Goal: Transaction & Acquisition: Purchase product/service

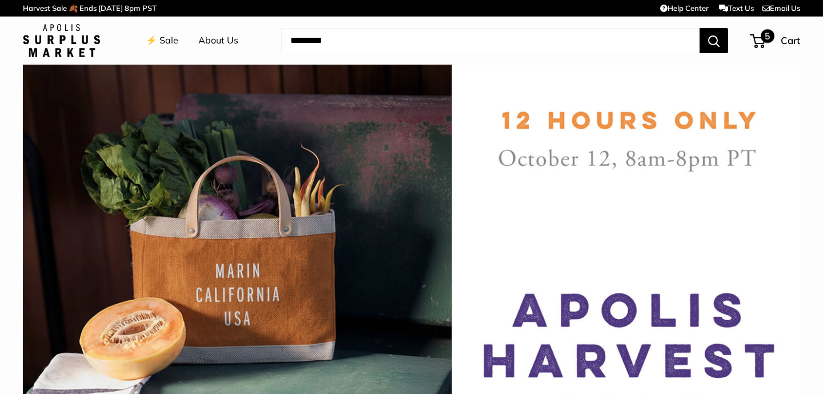
click at [763, 37] on span "5" at bounding box center [768, 36] width 14 height 14
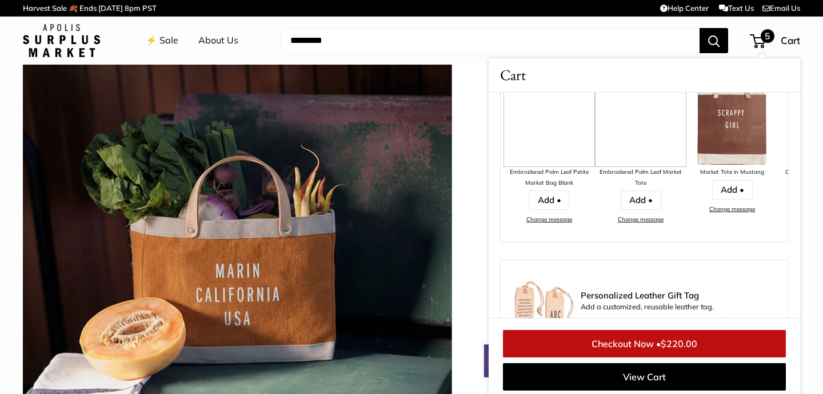
scroll to position [659, 0]
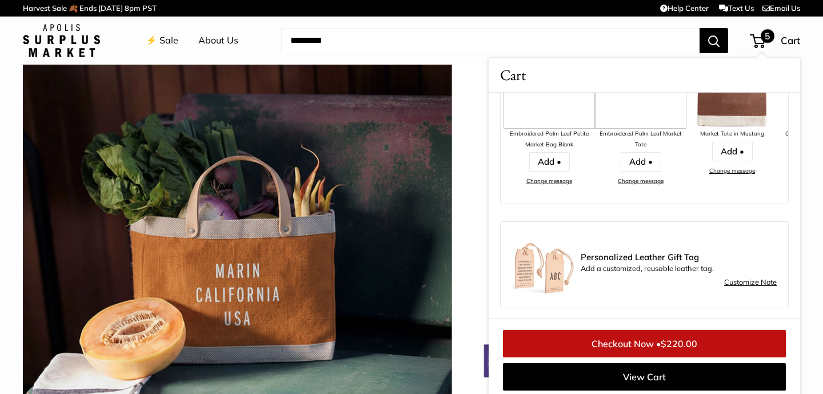
click at [166, 42] on link "⚡️ Sale" at bounding box center [162, 40] width 33 height 17
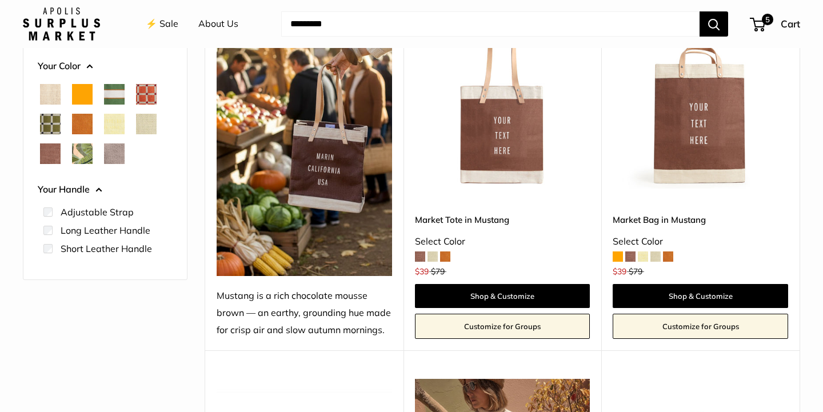
click at [0, 0] on img at bounding box center [0, 0] width 0 height 0
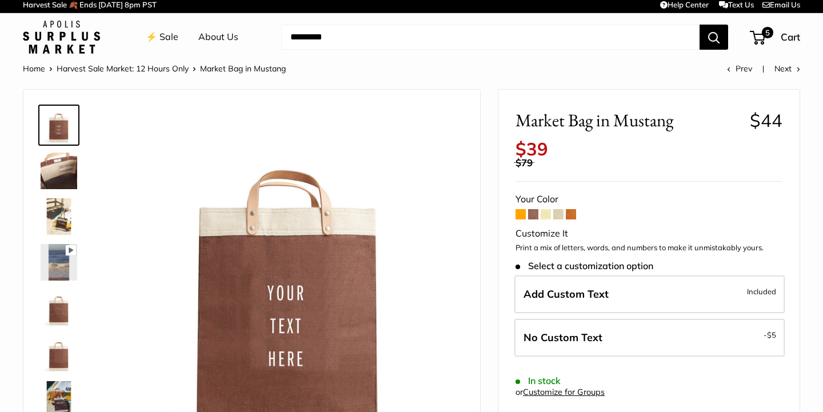
scroll to position [59, 0]
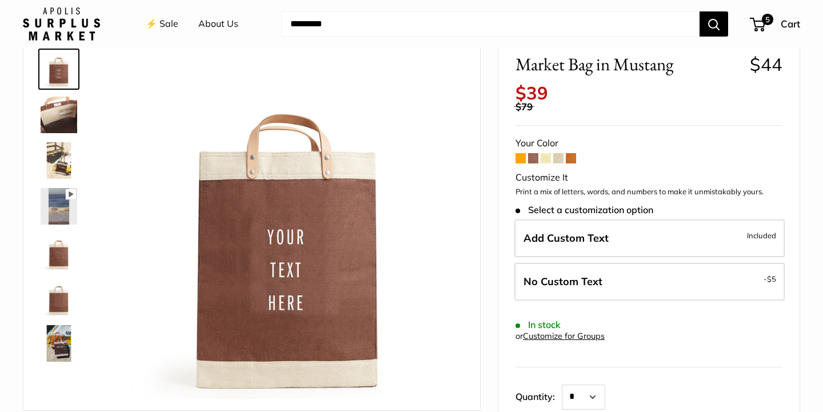
click at [518, 153] on span at bounding box center [521, 158] width 10 height 10
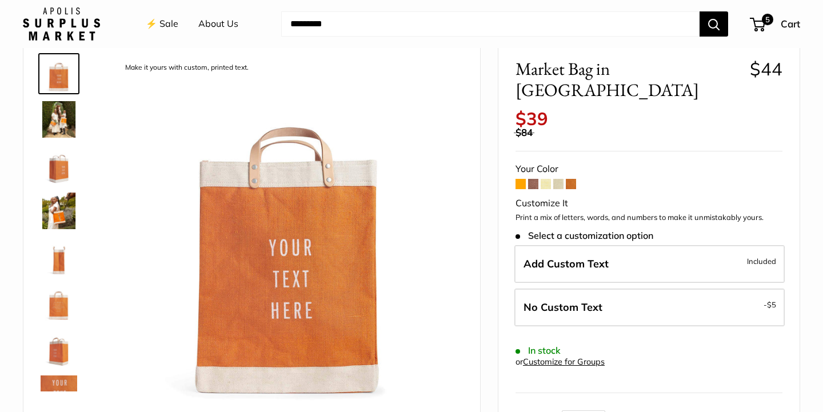
scroll to position [69, 0]
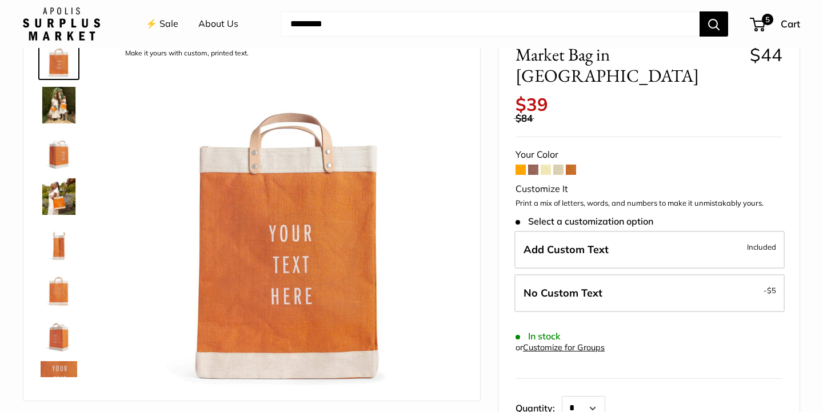
click at [534, 165] on span at bounding box center [533, 170] width 10 height 10
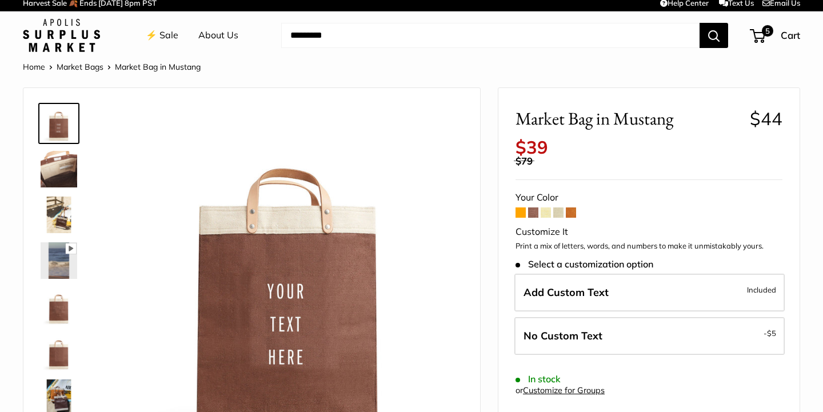
scroll to position [55, 0]
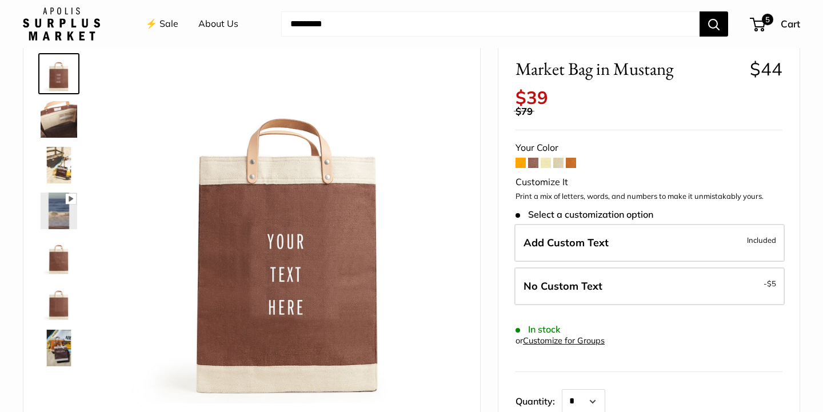
click at [558, 158] on span at bounding box center [558, 163] width 10 height 10
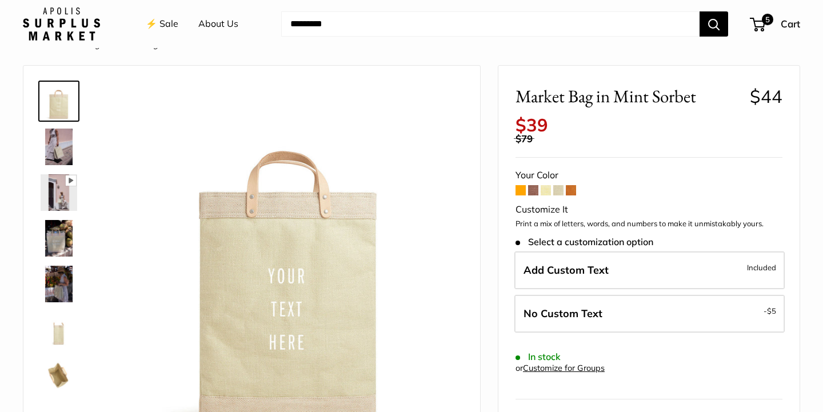
scroll to position [85, 0]
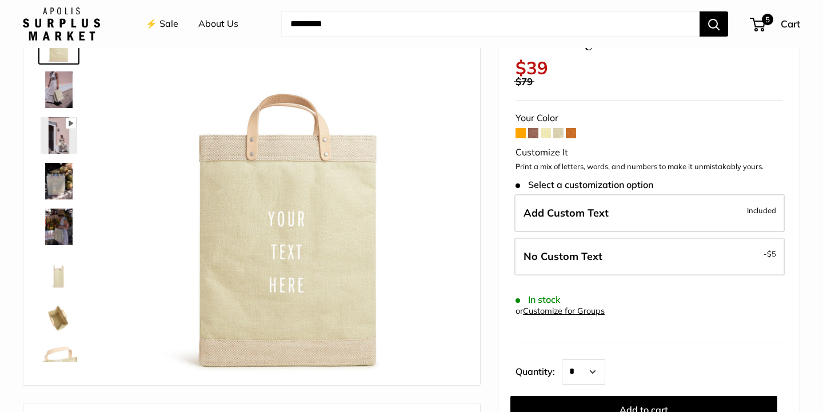
click at [545, 128] on span at bounding box center [546, 133] width 10 height 10
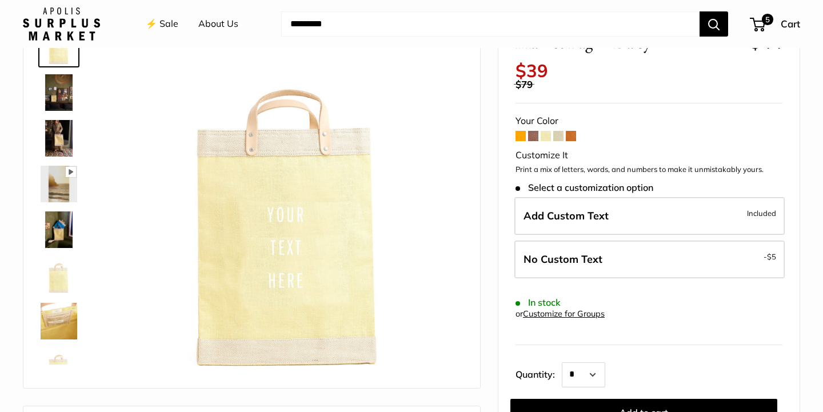
scroll to position [77, 0]
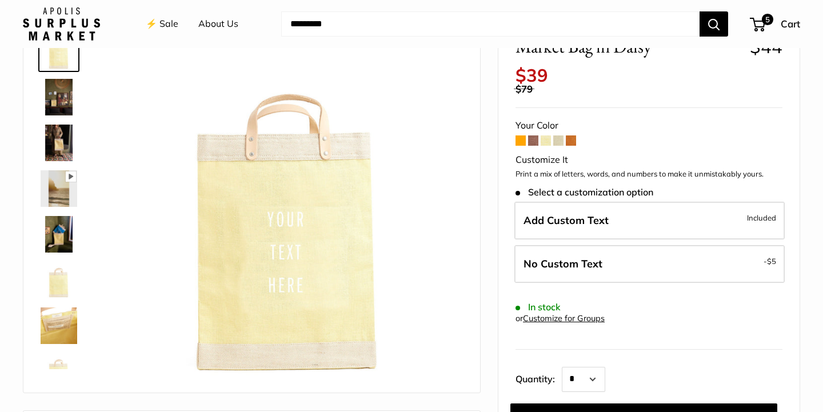
click at [61, 140] on img at bounding box center [59, 143] width 37 height 37
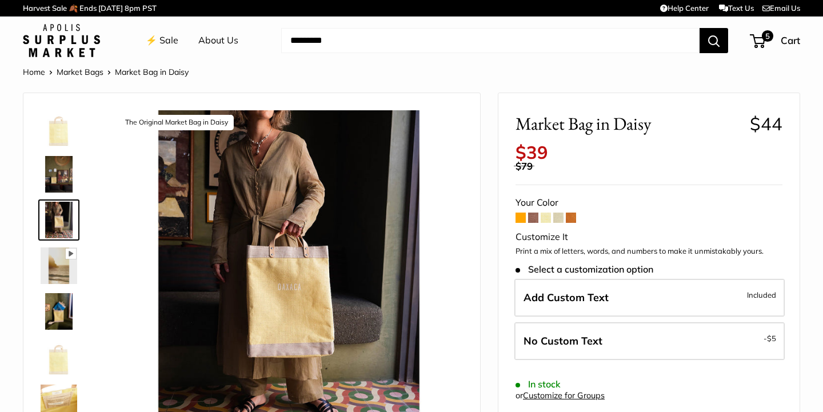
scroll to position [0, 0]
click at [764, 38] on span "5" at bounding box center [768, 36] width 14 height 14
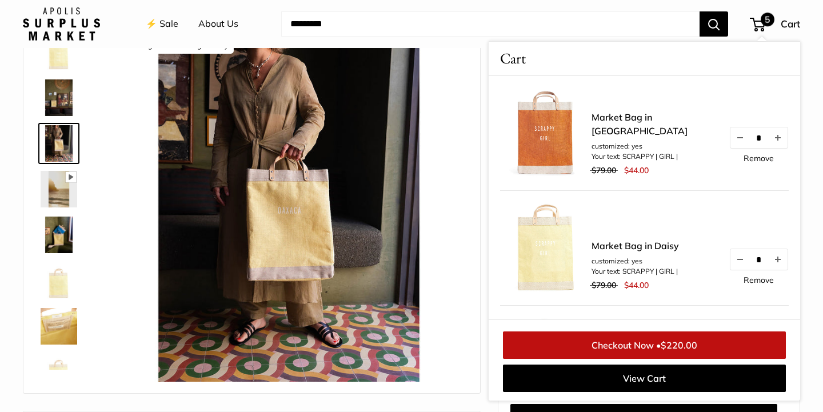
scroll to position [117, 0]
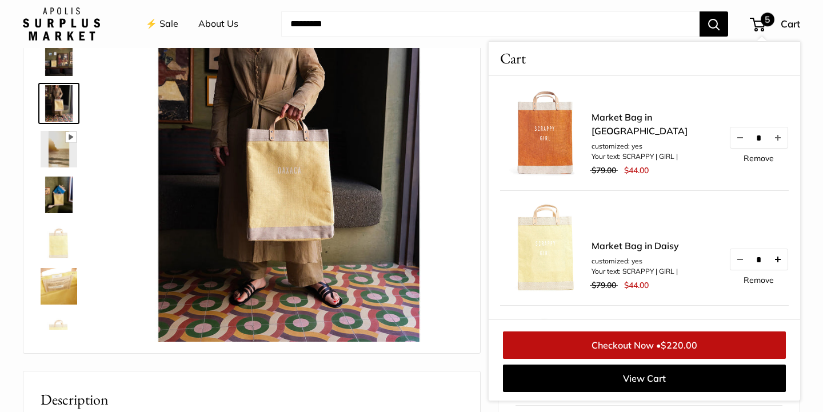
click at [779, 260] on button "Increase quantity by 1" at bounding box center [777, 259] width 19 height 21
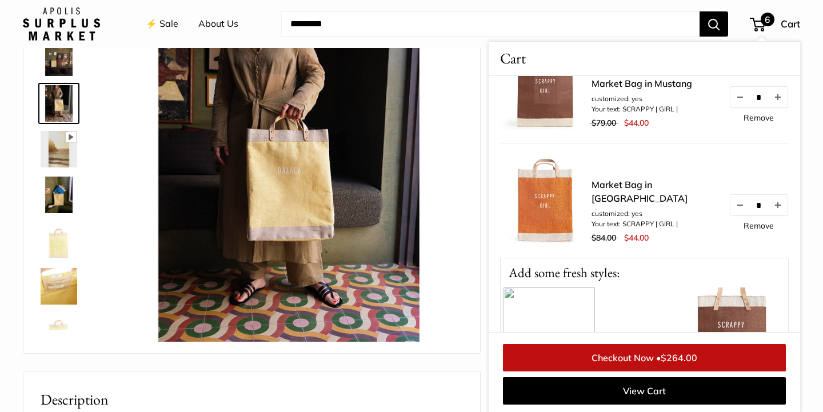
scroll to position [463, 0]
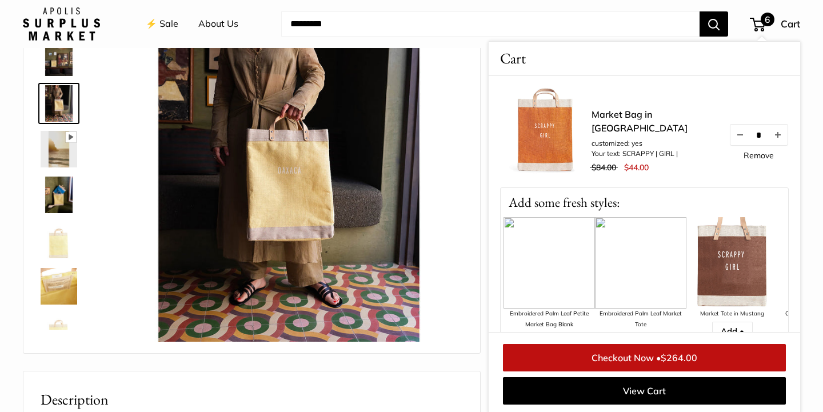
click at [584, 355] on link "Checkout Now • $264.00" at bounding box center [644, 357] width 283 height 27
